Goal: Information Seeking & Learning: Learn about a topic

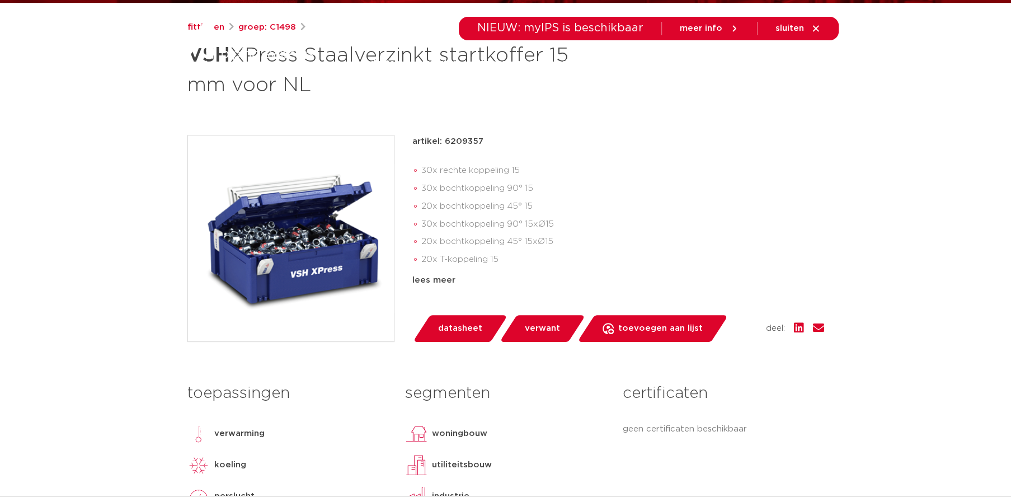
scroll to position [177, 0]
click at [436, 282] on div "lees meer" at bounding box center [618, 279] width 412 height 13
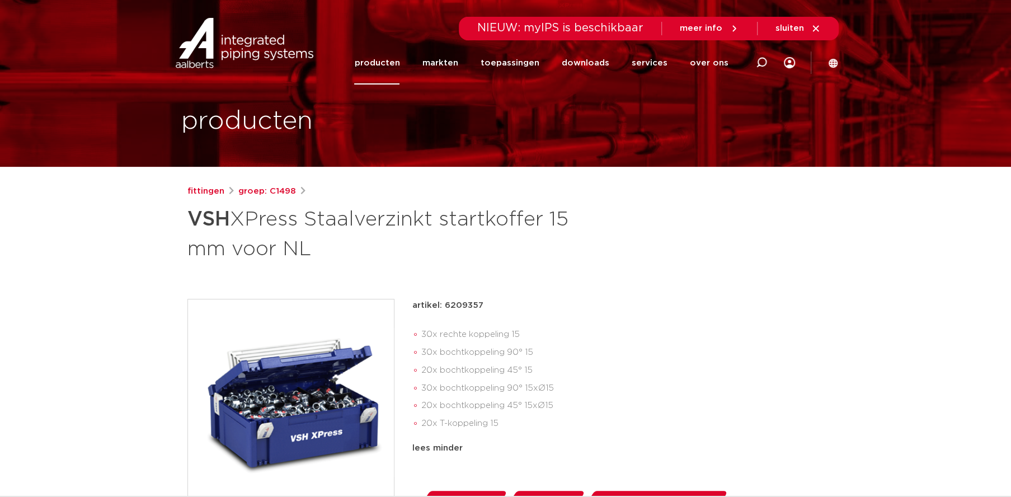
scroll to position [0, 0]
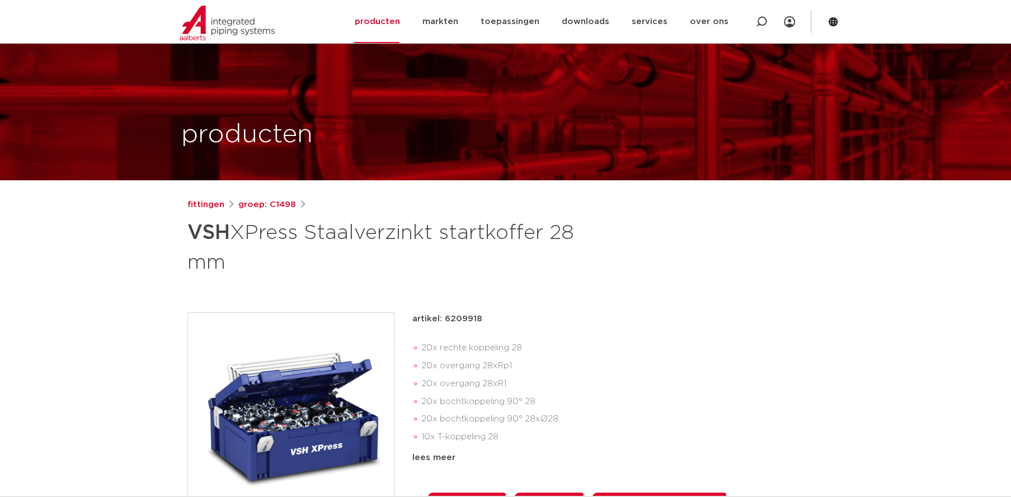
scroll to position [177, 0]
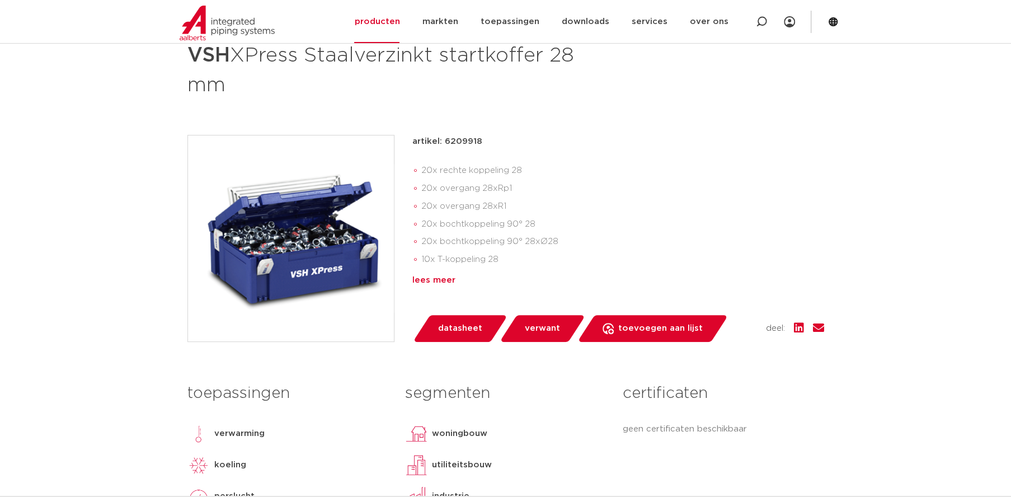
click at [432, 280] on div "lees meer" at bounding box center [618, 279] width 412 height 13
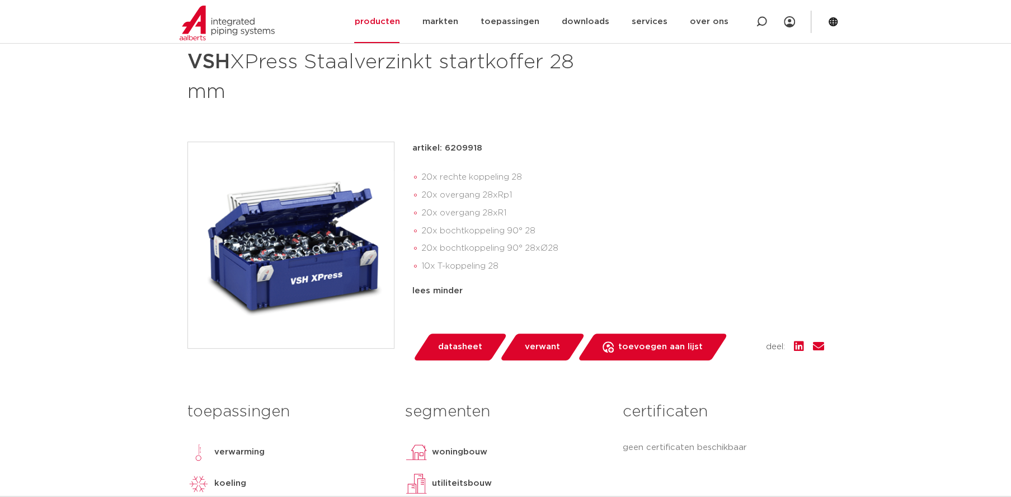
scroll to position [0, 0]
